Goal: Information Seeking & Learning: Learn about a topic

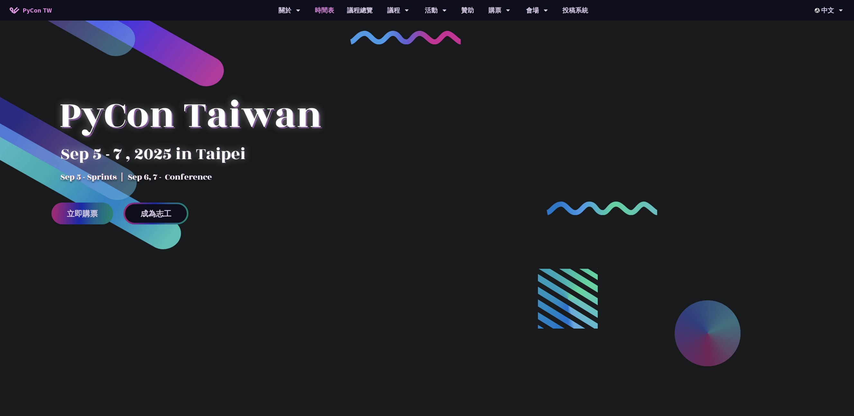
click at [327, 14] on link "時間表" at bounding box center [324, 10] width 32 height 21
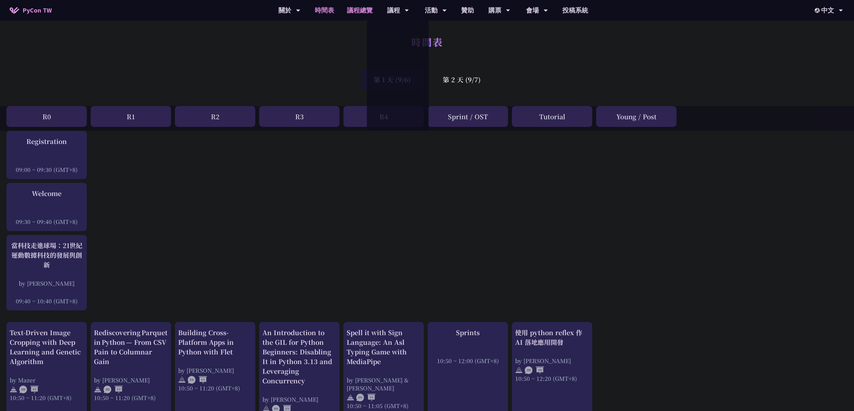
click at [368, 8] on link "議程總覽" at bounding box center [359, 10] width 39 height 21
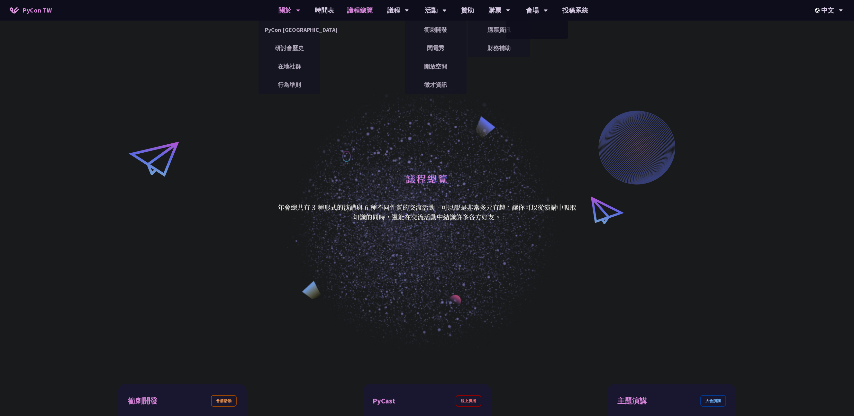
click at [276, 6] on div "關於 PyCon [GEOGRAPHIC_DATA] 研討會歷史 在地社群 行為準則" at bounding box center [289, 10] width 38 height 21
click at [285, 27] on link "PyCon [GEOGRAPHIC_DATA]" at bounding box center [289, 29] width 62 height 15
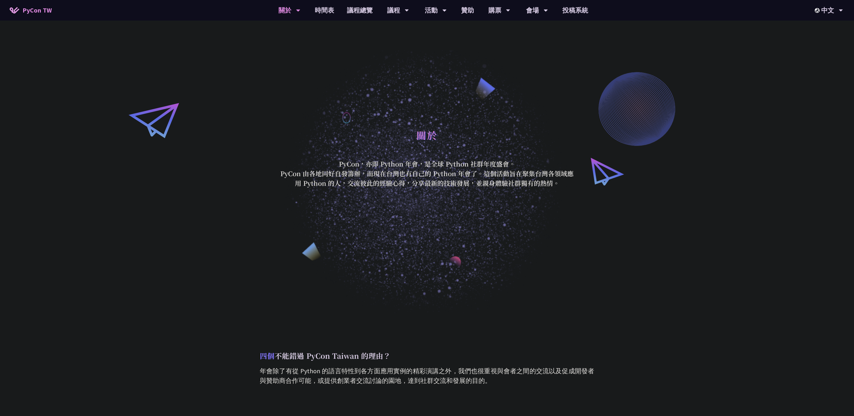
drag, startPoint x: 342, startPoint y: 166, endPoint x: 575, endPoint y: 186, distance: 233.3
click at [575, 186] on div "關於 PyCon，亦即 Python 年會，是全球 Python 社群年度盛會。 PyCon 由各地同好自發籌辦，而現在台灣也有自己的 Python 年會了。…" at bounding box center [426, 156] width 299 height 63
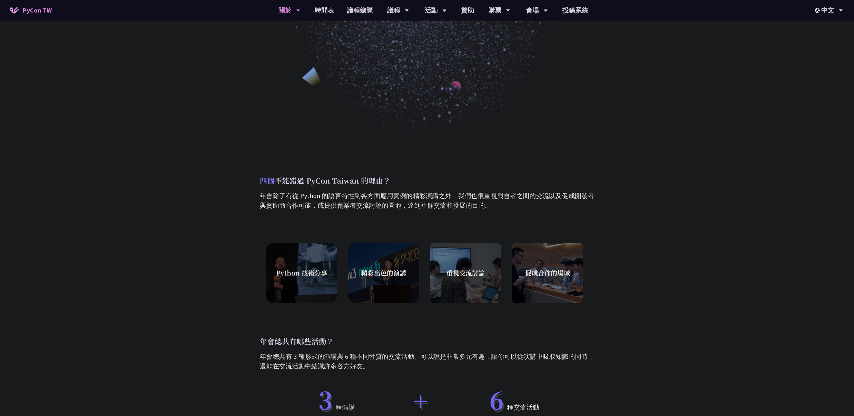
scroll to position [224, 0]
